Goal: Task Accomplishment & Management: Use online tool/utility

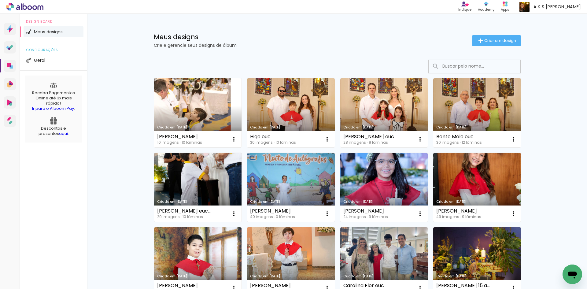
click at [205, 93] on link "Criado em [DATE]" at bounding box center [198, 112] width 88 height 69
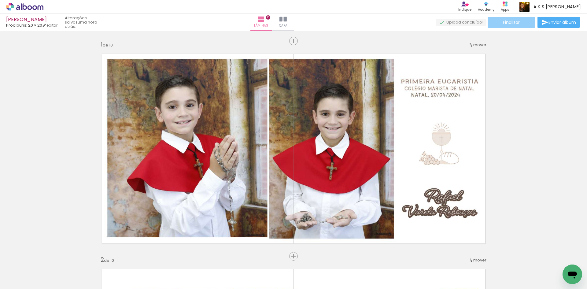
click at [522, 23] on paper-button "Finalizar" at bounding box center [510, 22] width 47 height 11
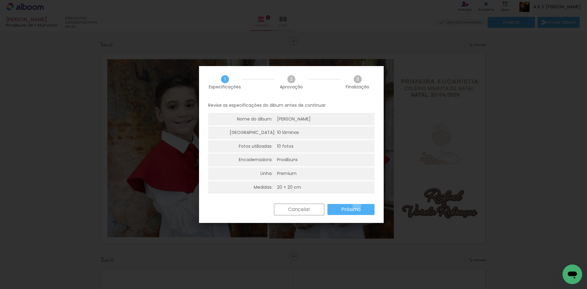
click at [357, 205] on paper-button "Próximo" at bounding box center [350, 209] width 47 height 11
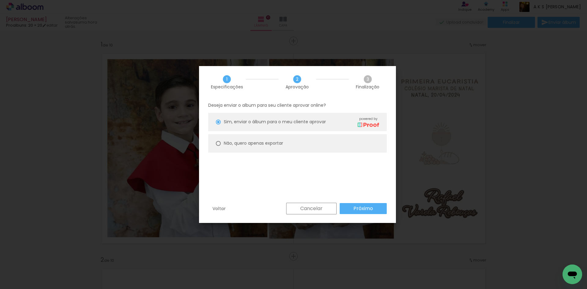
click at [299, 152] on paper-radio-button "Não, quero apenas exportar" at bounding box center [297, 143] width 178 height 18
type paper-radio-button "on"
click at [297, 148] on paper-radio-button "Não, quero apenas exportar" at bounding box center [297, 143] width 178 height 18
click at [370, 198] on div "Deseja enviar o album para seu cliente aprovar online? Sim, enviar o álbum para…" at bounding box center [297, 150] width 197 height 104
click at [371, 205] on paper-button "Próximo" at bounding box center [362, 208] width 47 height 11
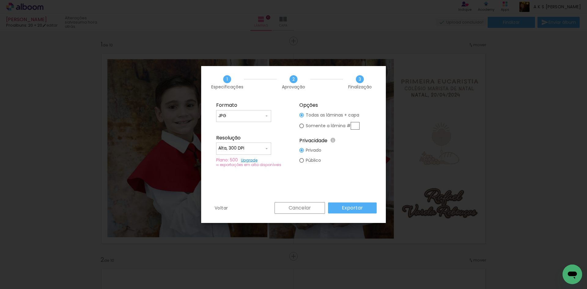
click at [258, 155] on fieldset "Formato JPG PDF Resolução Alta, 300 DPI Baixa Plano: 500 Upgrade ∞ exportações …" at bounding box center [252, 134] width 82 height 73
click at [254, 150] on input "Alta, 300 DPI" at bounding box center [241, 148] width 46 height 6
click at [251, 163] on paper-item "Baixa" at bounding box center [243, 159] width 55 height 12
type input "Baixa"
click at [372, 207] on paper-button "Exportar" at bounding box center [352, 207] width 49 height 11
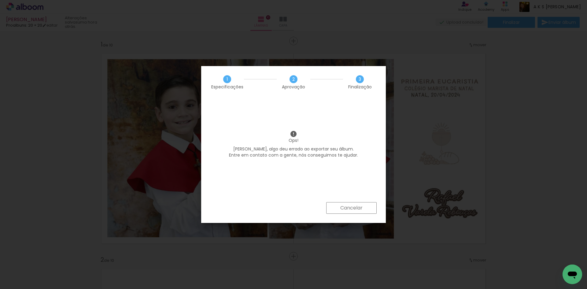
click at [256, 51] on iron-overlay-backdrop at bounding box center [293, 144] width 587 height 289
click at [371, 210] on paper-button "Cancelar" at bounding box center [351, 208] width 50 height 12
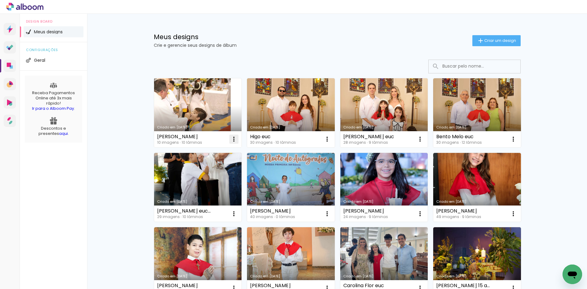
click at [233, 141] on iron-icon at bounding box center [233, 138] width 7 height 7
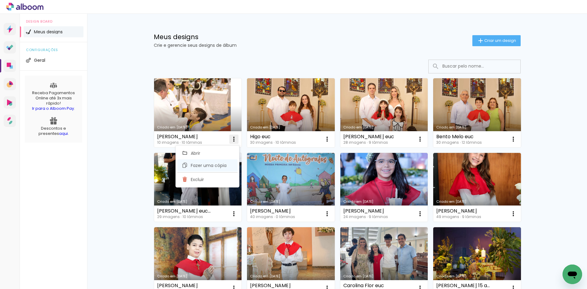
click at [218, 167] on span "Fazer uma cópia" at bounding box center [209, 165] width 36 height 4
type input "Cópia de [PERSON_NAME]"
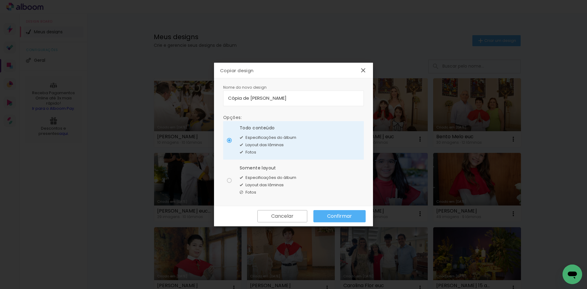
click at [0, 0] on slot "Confirmar" at bounding box center [0, 0] width 0 height 0
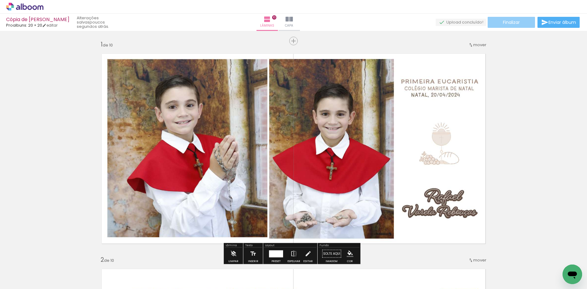
click at [515, 18] on paper-button "Finalizar" at bounding box center [510, 22] width 47 height 11
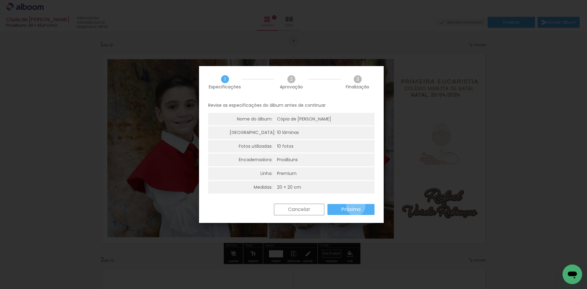
click at [0, 0] on slot "Próximo" at bounding box center [0, 0] width 0 height 0
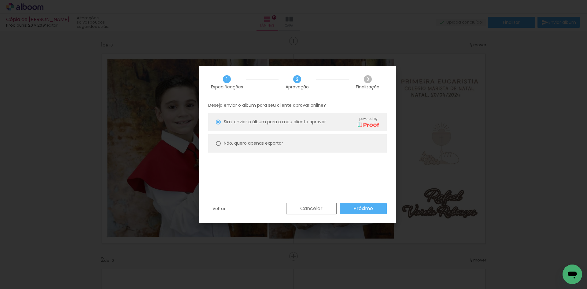
click at [296, 147] on paper-radio-button "Não, quero apenas exportar" at bounding box center [297, 143] width 178 height 18
type paper-radio-button "on"
drag, startPoint x: 367, startPoint y: 219, endPoint x: 365, endPoint y: 213, distance: 6.5
click at [367, 219] on div "Voltar Cancelar Próximo" at bounding box center [297, 213] width 197 height 21
click at [0, 0] on slot "Próximo" at bounding box center [0, 0] width 0 height 0
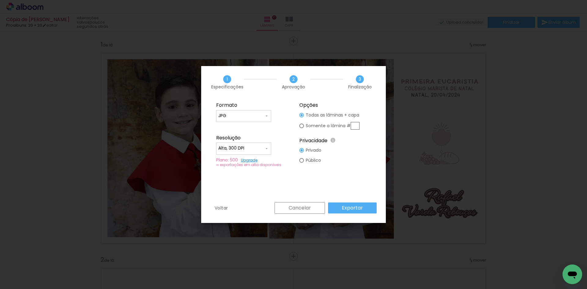
click at [249, 150] on input "Alta, 300 DPI" at bounding box center [241, 148] width 46 height 6
click at [243, 162] on paper-item "Baixa" at bounding box center [243, 159] width 55 height 12
type input "Baixa"
click at [365, 210] on paper-button "Exportar" at bounding box center [352, 207] width 49 height 11
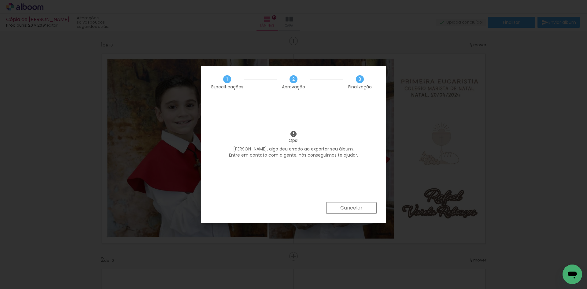
drag, startPoint x: 364, startPoint y: 205, endPoint x: 321, endPoint y: 176, distance: 51.3
click at [364, 205] on paper-button "Cancelar" at bounding box center [351, 208] width 50 height 12
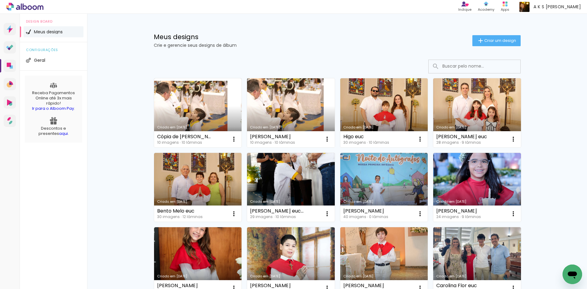
click at [256, 112] on link "Criado em [DATE]" at bounding box center [291, 112] width 88 height 69
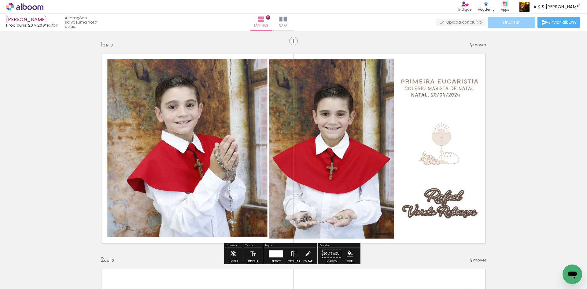
click at [522, 20] on paper-button "Finalizar" at bounding box center [510, 22] width 47 height 11
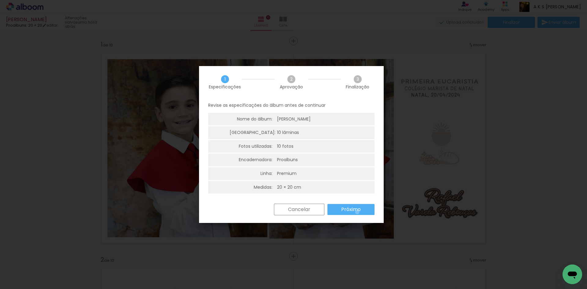
click at [0, 0] on slot "Próximo" at bounding box center [0, 0] width 0 height 0
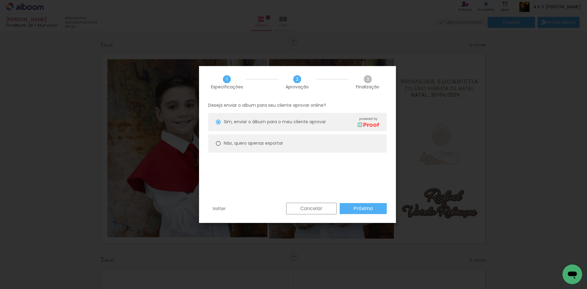
click at [284, 148] on paper-radio-button "Não, quero apenas exportar" at bounding box center [297, 143] width 178 height 18
type paper-radio-button "on"
click at [0, 0] on slot "Próximo" at bounding box center [0, 0] width 0 height 0
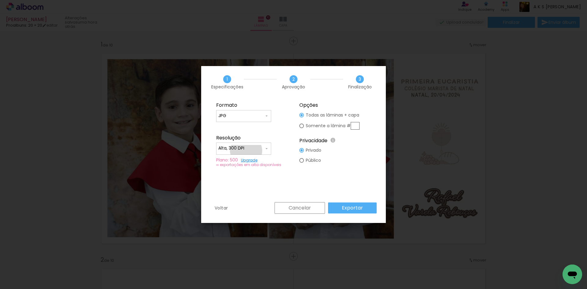
click at [246, 150] on input "Alta, 300 DPI" at bounding box center [241, 148] width 46 height 6
click at [237, 160] on paper-item "Baixa" at bounding box center [243, 159] width 55 height 12
type input "Baixa"
click at [366, 210] on paper-button "Exportar" at bounding box center [352, 207] width 49 height 11
